Goal: Task Accomplishment & Management: Manage account settings

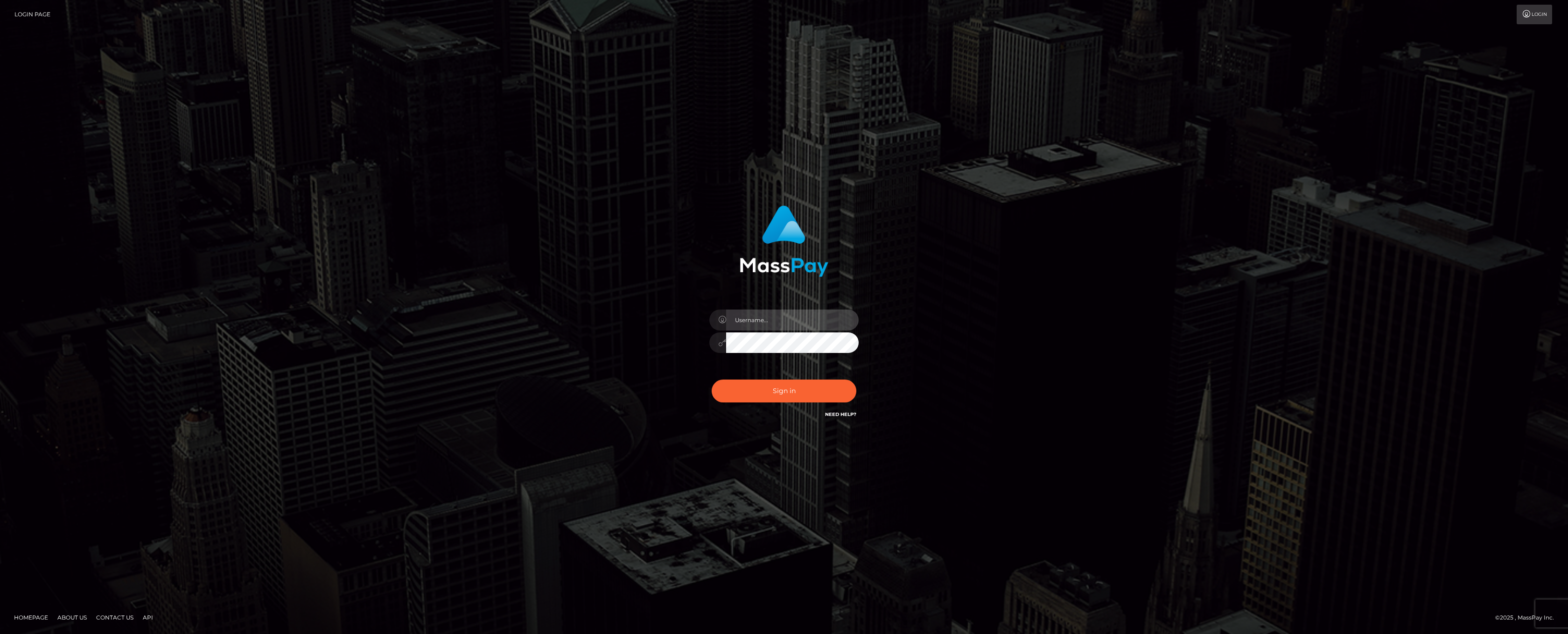
click at [758, 319] on input "text" at bounding box center [792, 320] width 133 height 21
type input "ashbil"
click at [772, 388] on button "Sign in" at bounding box center [783, 390] width 144 height 23
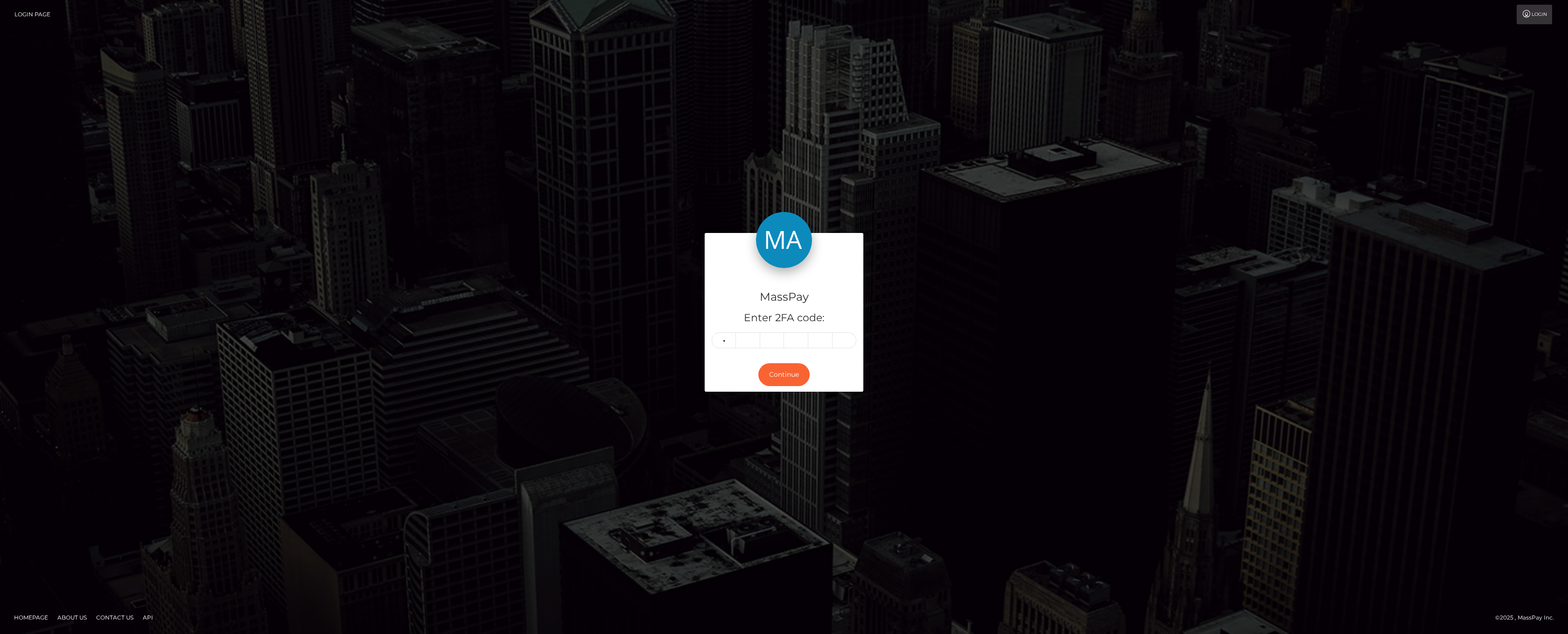
type input "1"
type input "9"
type input "8"
type input "2"
type input "9"
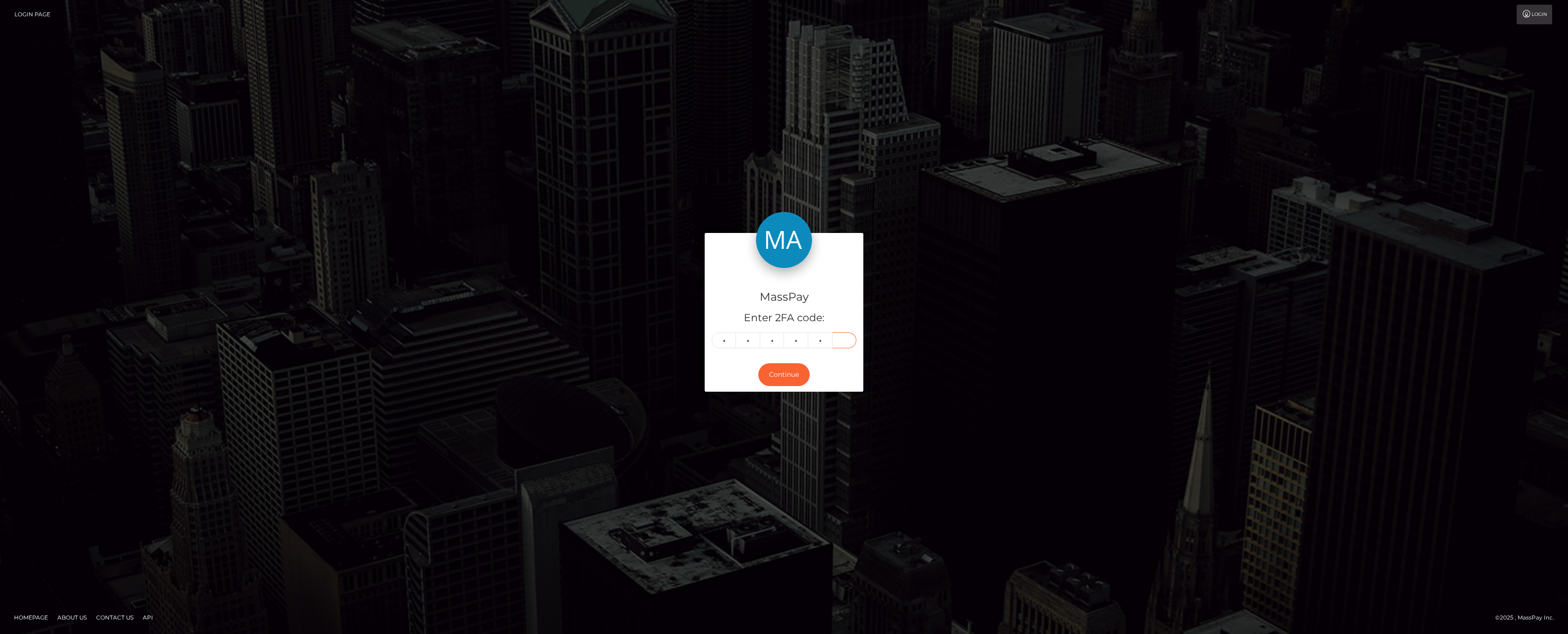
type input "0"
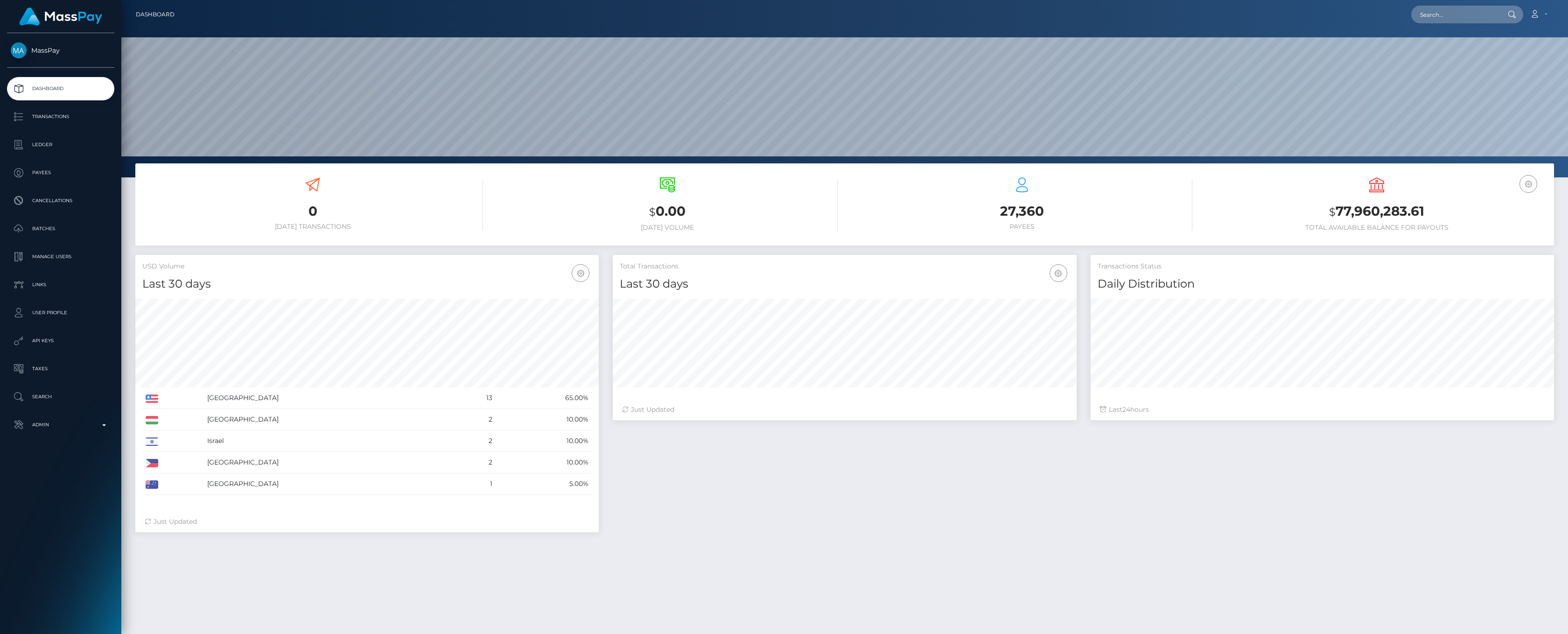
scroll to position [165, 464]
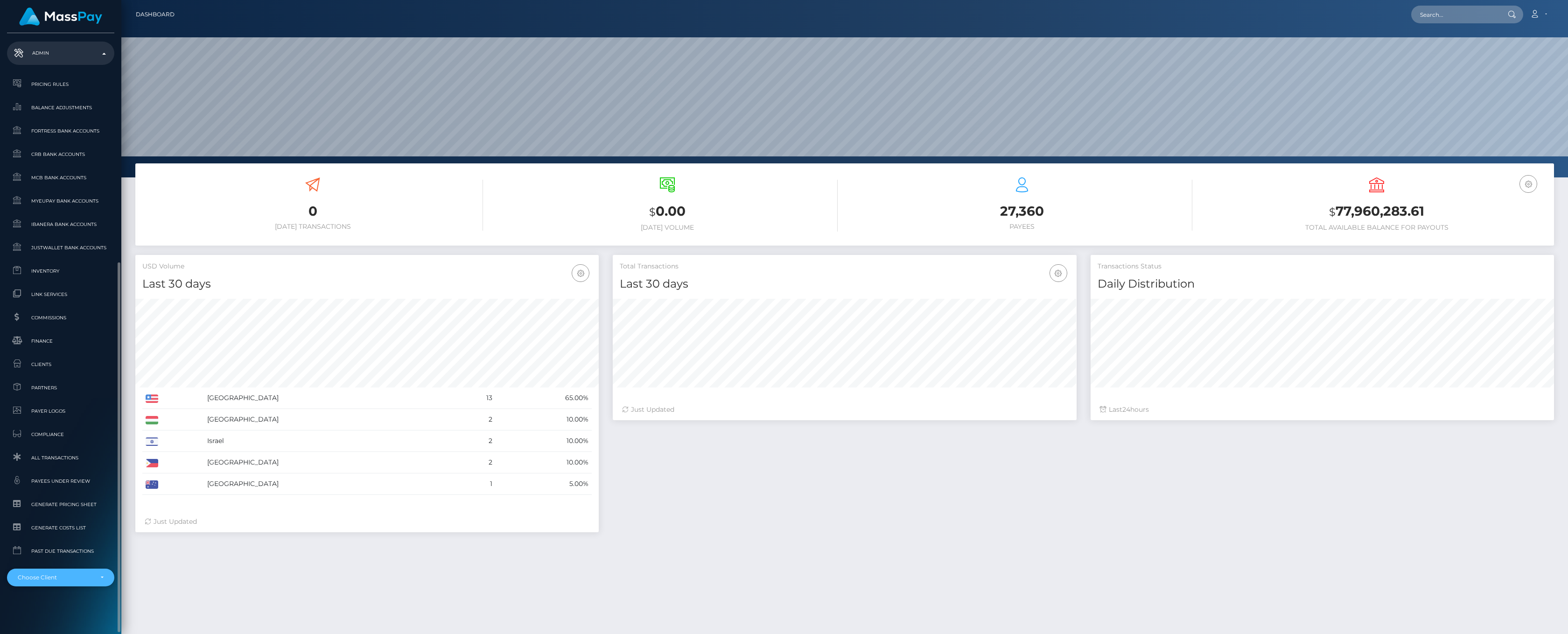
scroll to position [165, 464]
click at [112, 572] on div "Choose Client" at bounding box center [61, 577] width 107 height 18
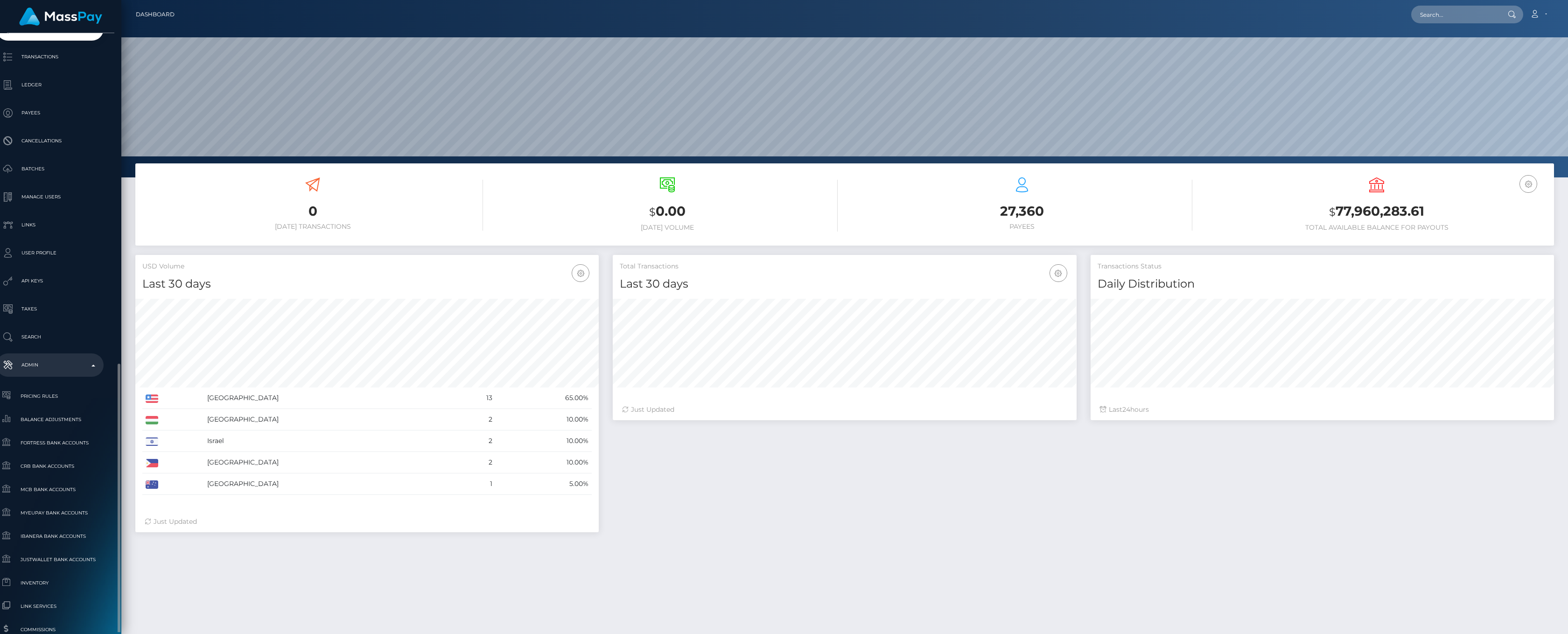
scroll to position [266, 11]
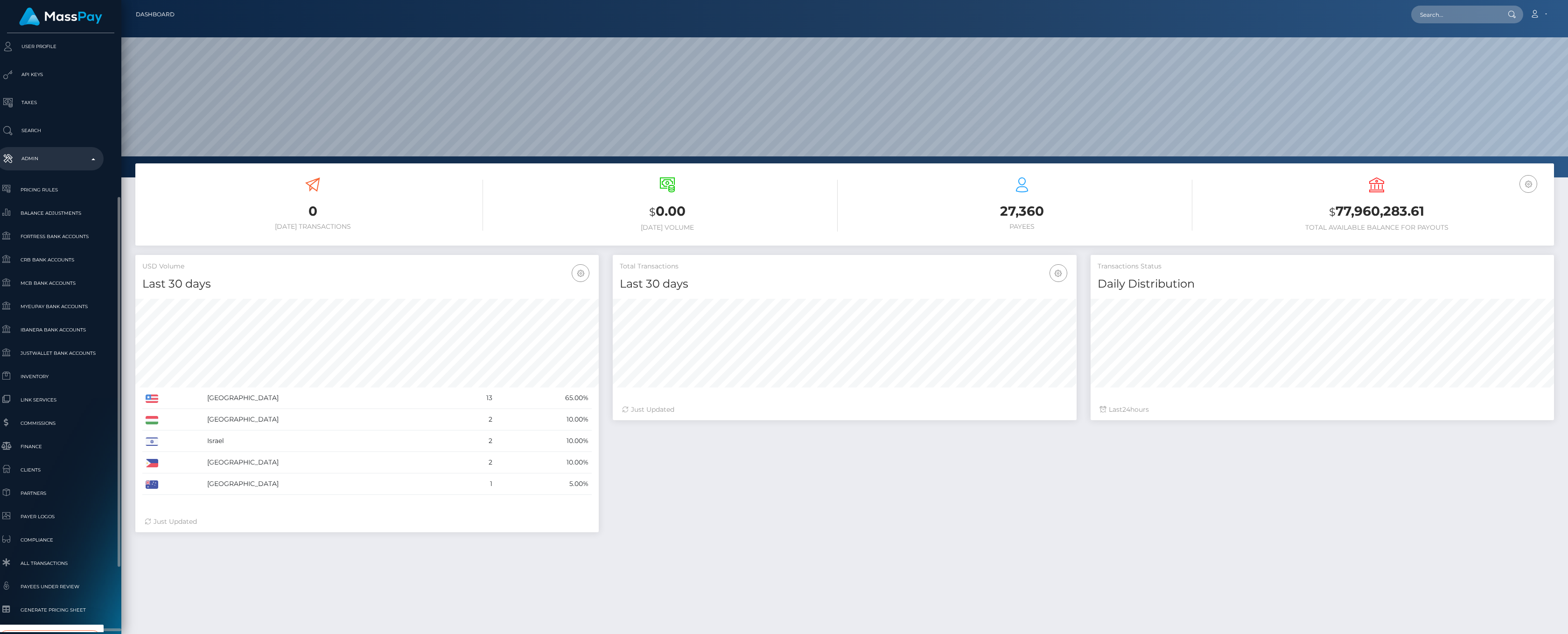
type input "whop"
select select "338"
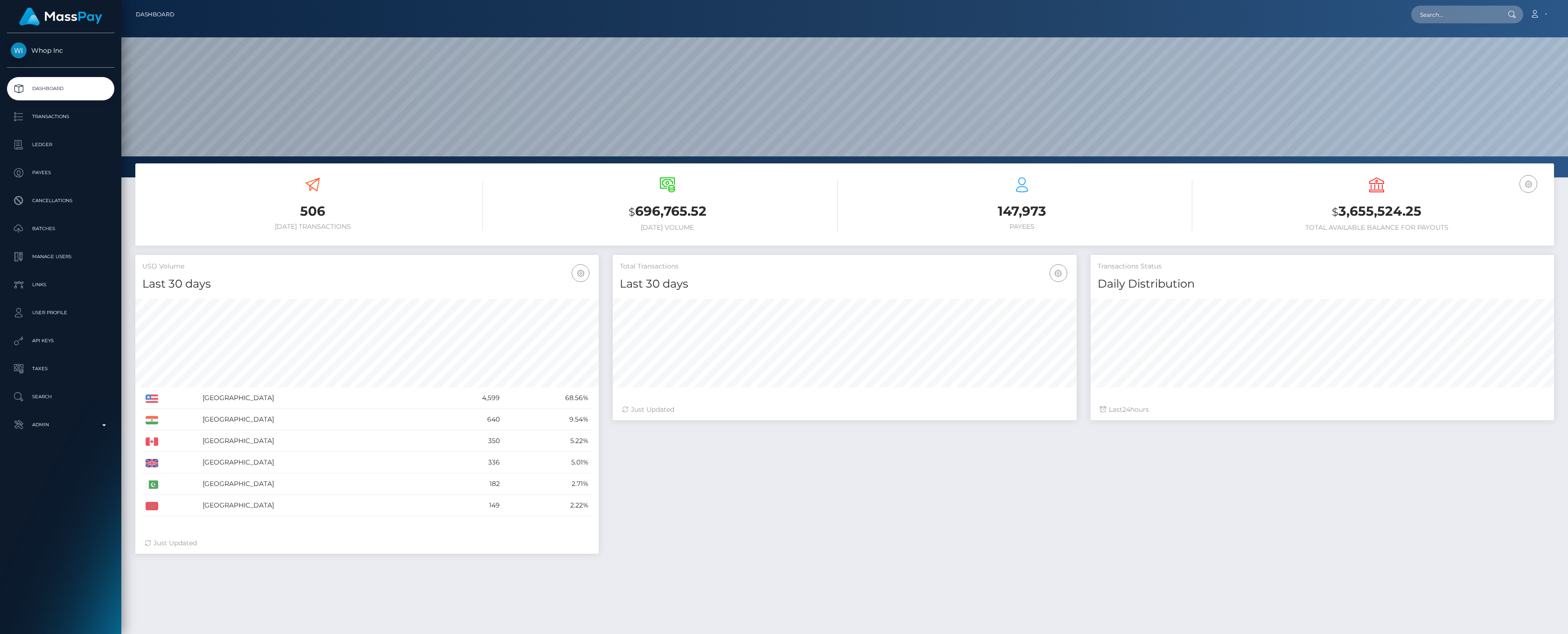
scroll to position [165, 464]
